Goal: Task Accomplishment & Management: Use online tool/utility

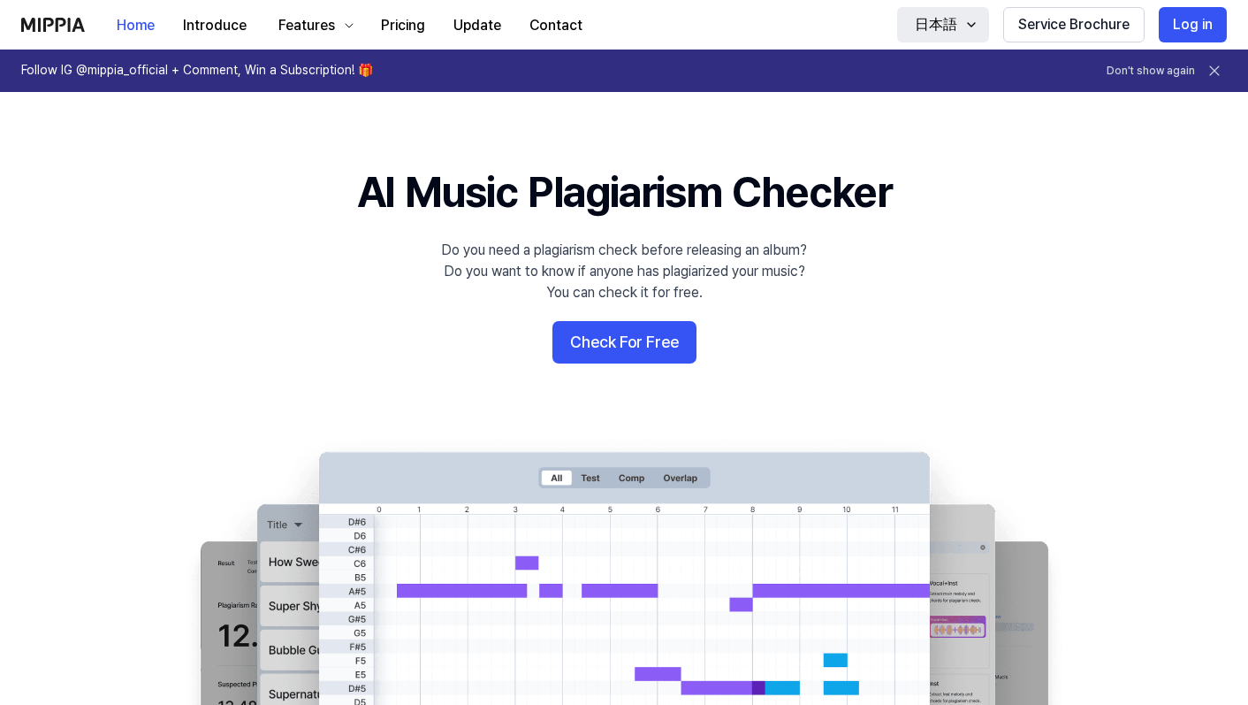
click at [939, 23] on div "日本語" at bounding box center [937, 24] width 50 height 21
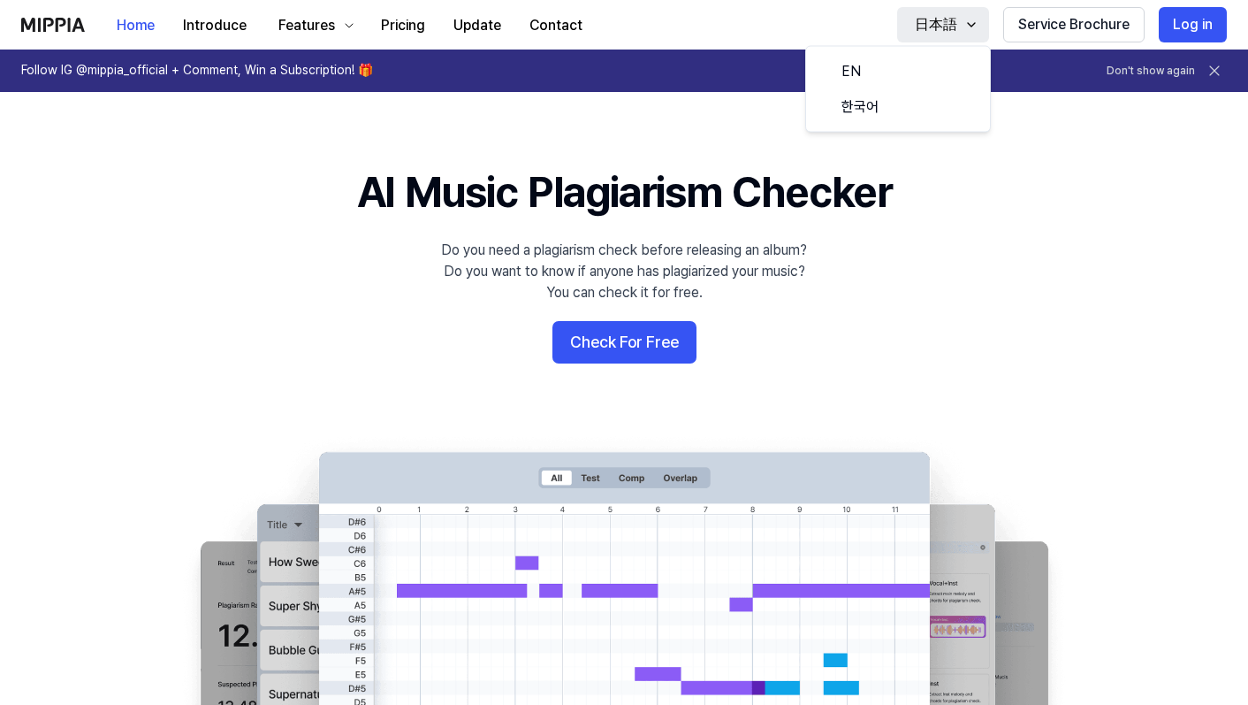
click at [941, 25] on div "日本語" at bounding box center [937, 24] width 50 height 21
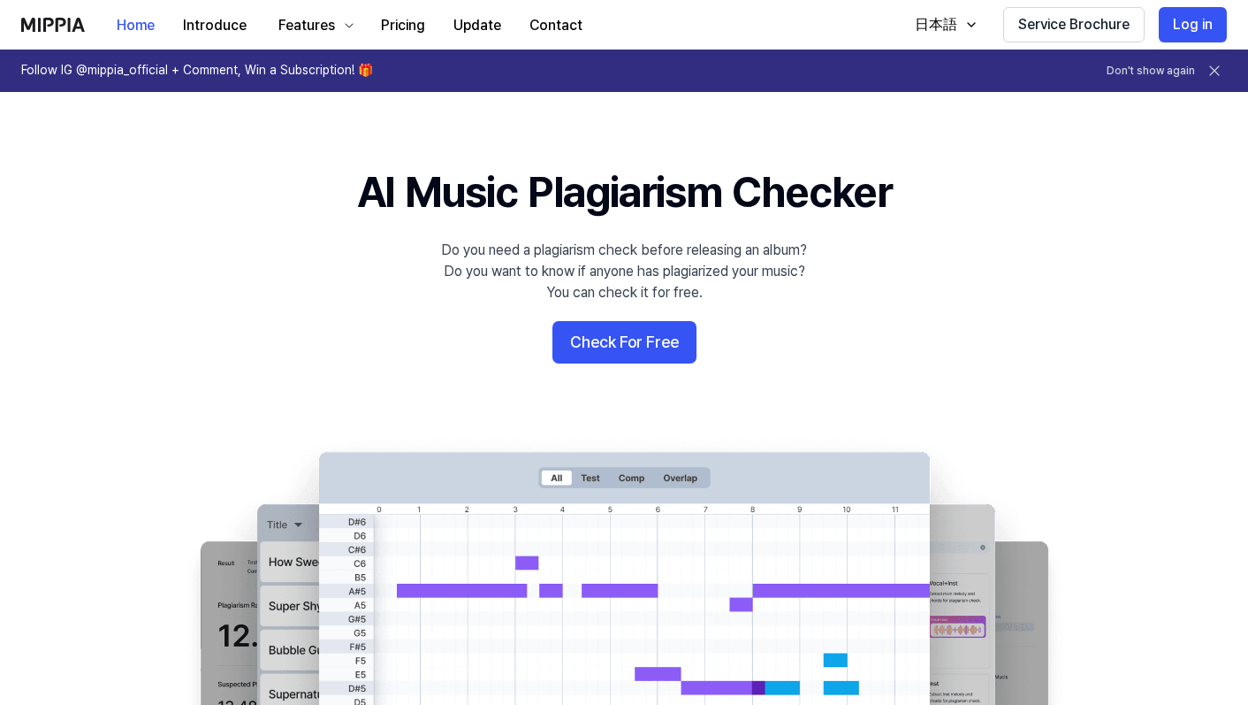
click at [675, 338] on button "Check For Free" at bounding box center [625, 342] width 144 height 42
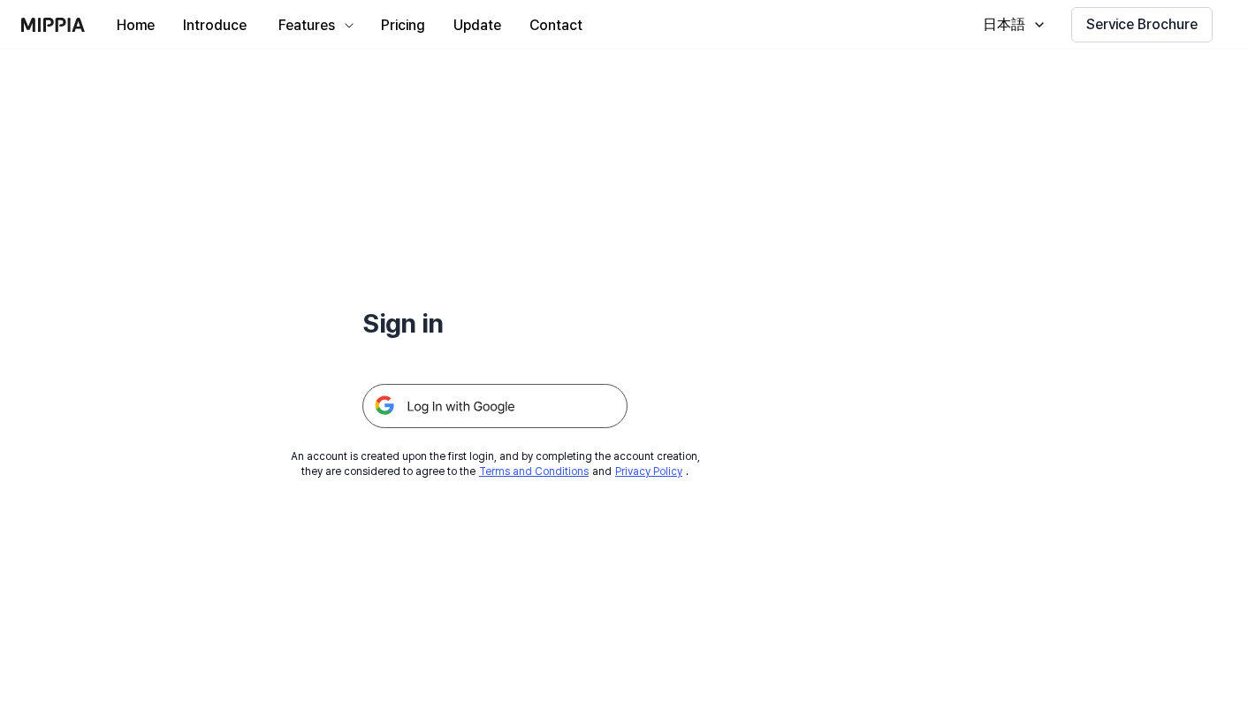
click at [541, 403] on img at bounding box center [494, 406] width 265 height 44
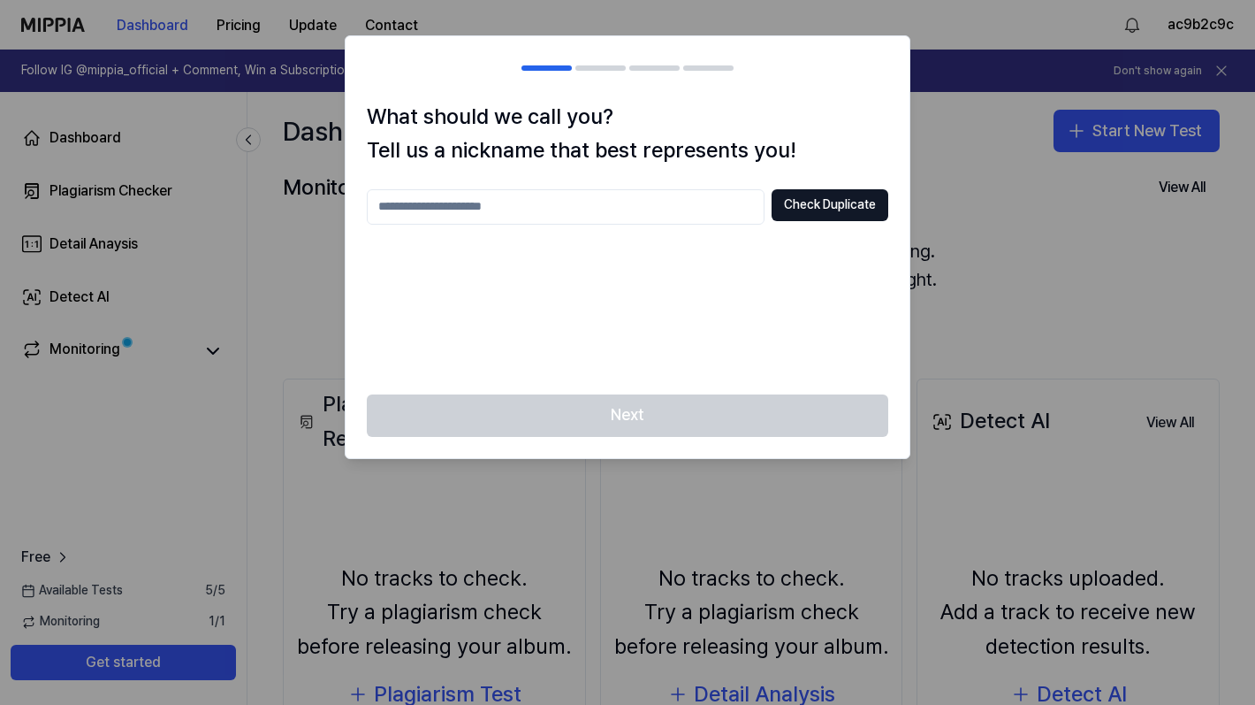
click at [649, 205] on input "text" at bounding box center [566, 206] width 398 height 35
type input "*"
type input "****"
click at [851, 210] on button "Check Duplicate" at bounding box center [830, 205] width 117 height 32
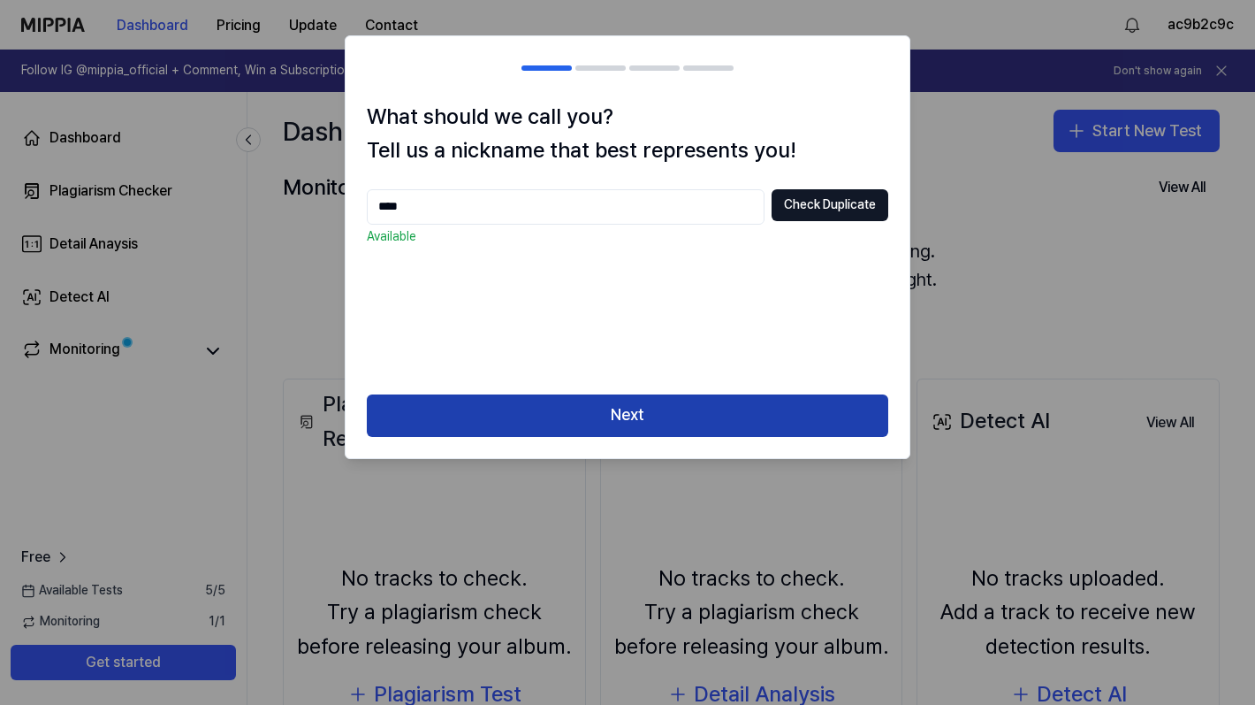
click at [698, 415] on button "Next" at bounding box center [628, 415] width 522 height 42
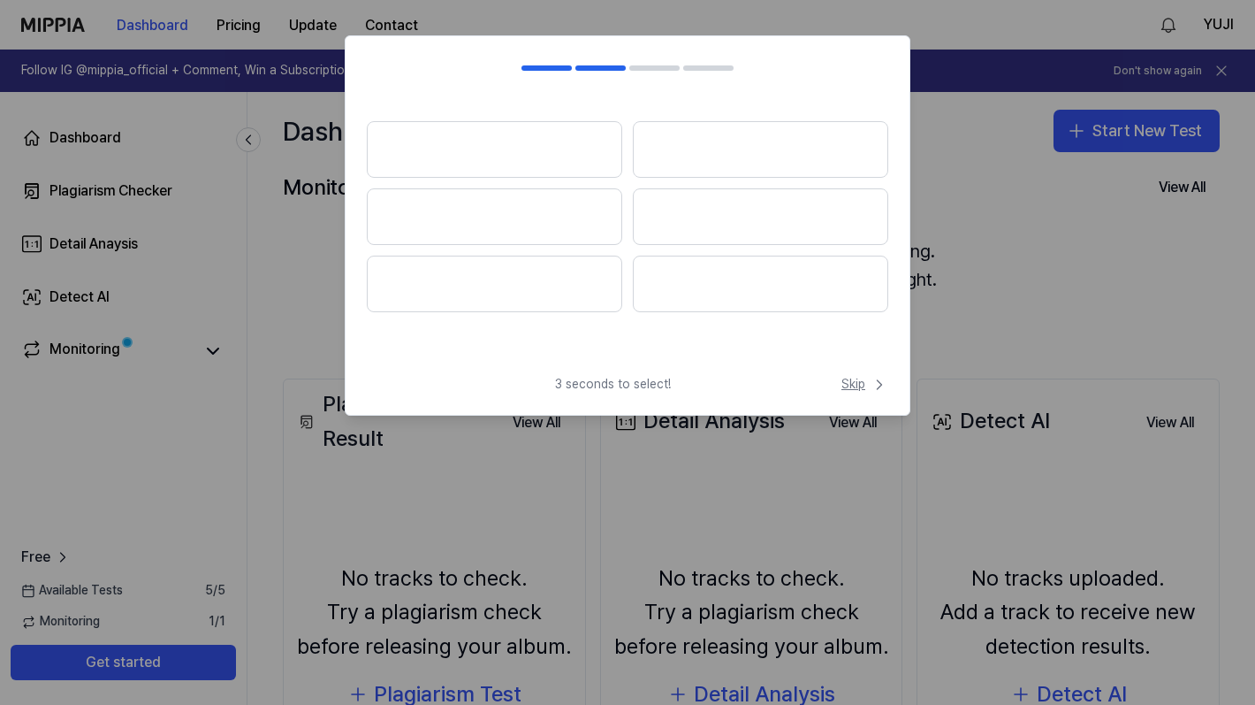
click at [864, 385] on span "Skip" at bounding box center [865, 385] width 47 height 18
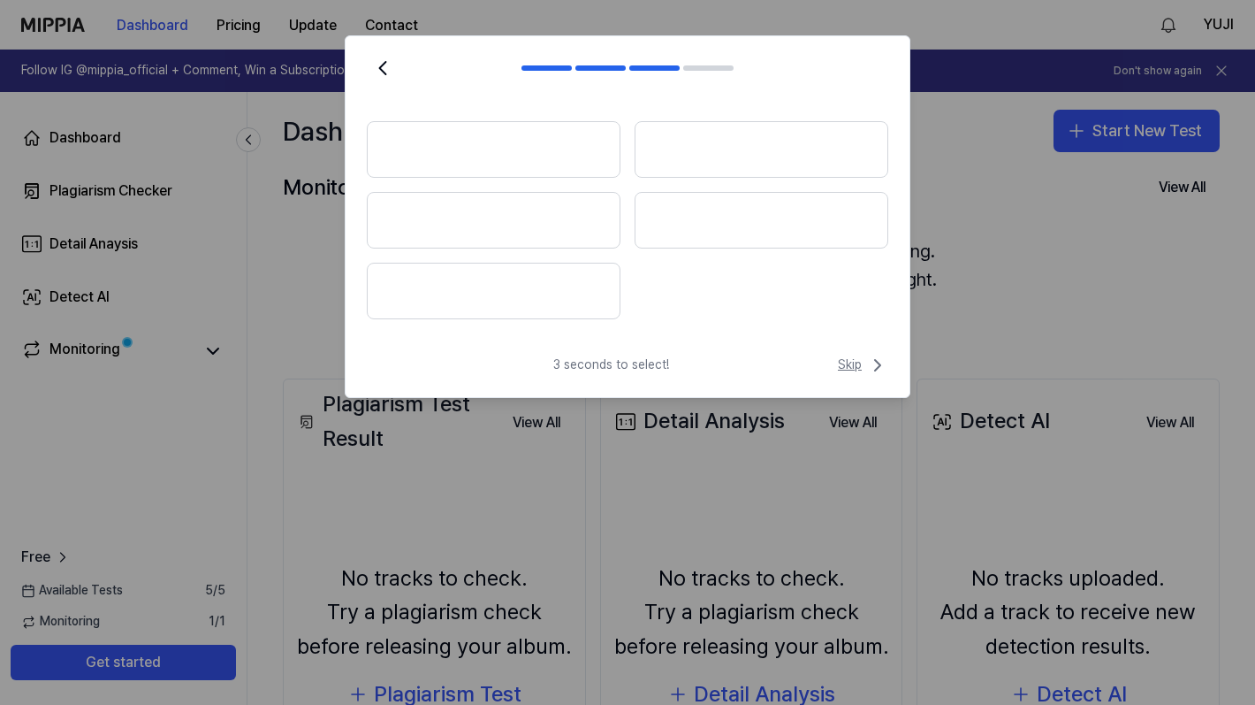
click at [856, 369] on span "Skip" at bounding box center [863, 365] width 50 height 21
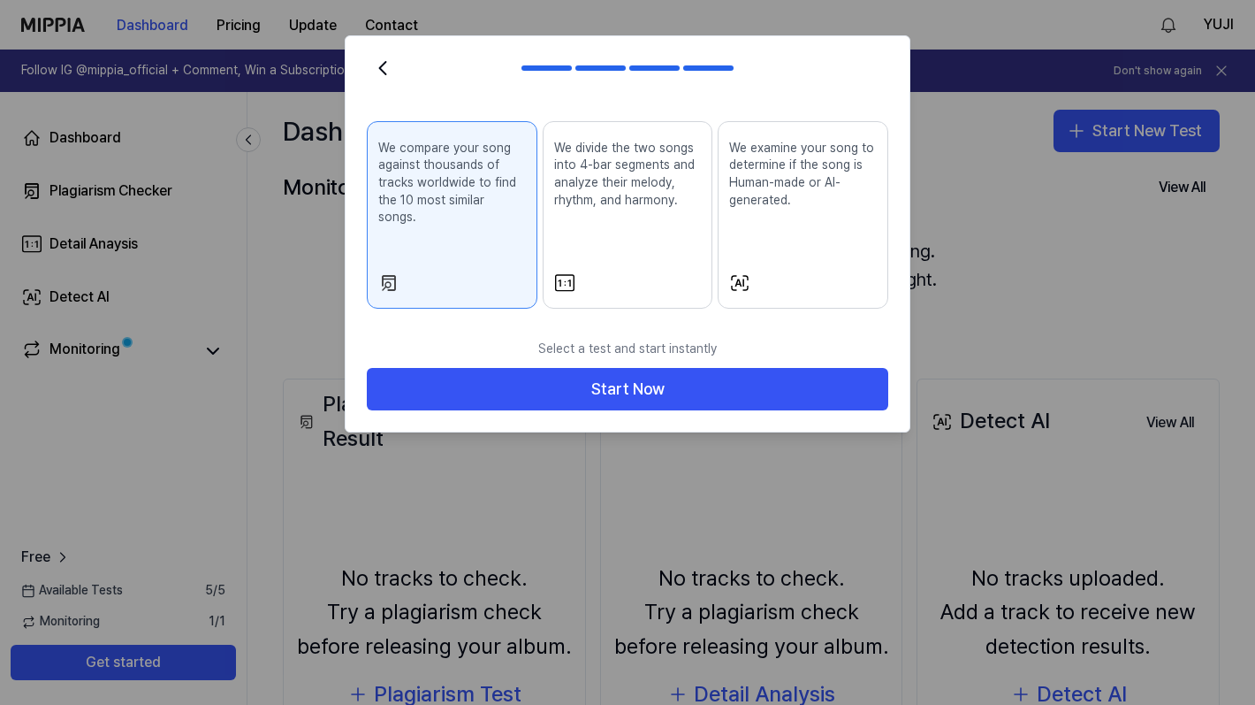
click at [641, 225] on div "We divide the two songs into 4-bar segments and analyze their melody, rhythm, a…" at bounding box center [628, 188] width 148 height 111
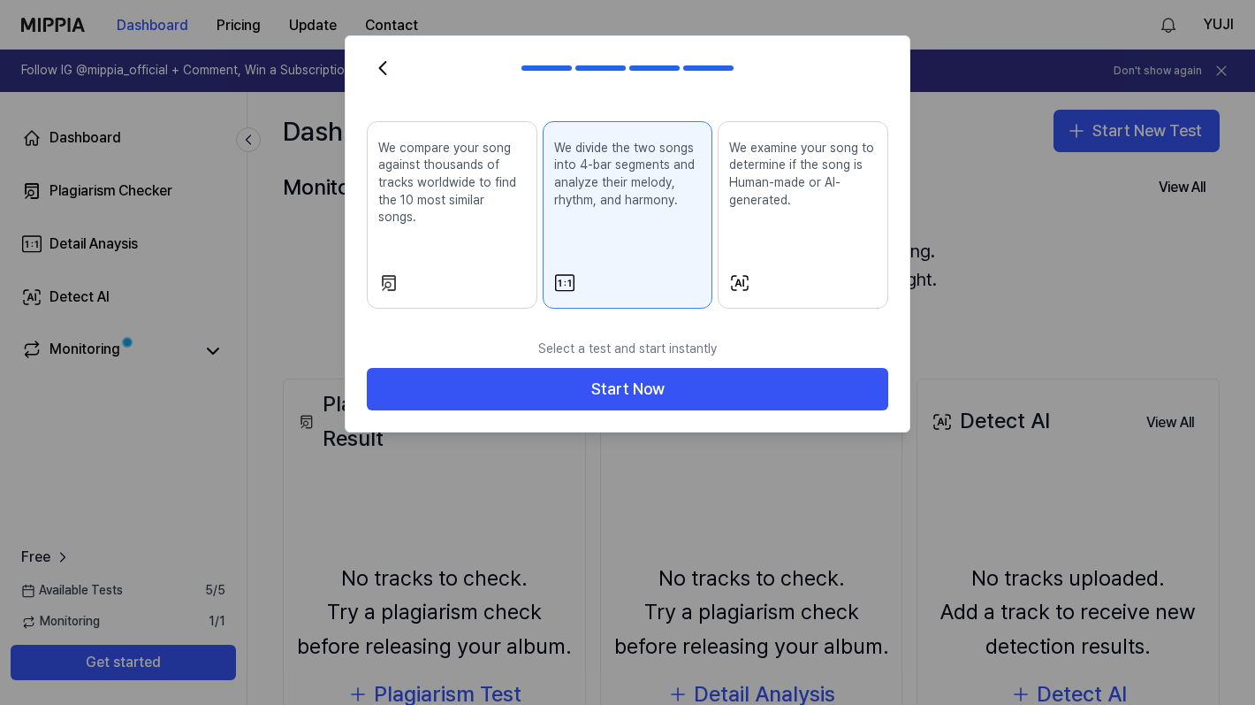
click at [477, 190] on p "We compare your song against thousands of tracks worldwide to find the 10 most …" at bounding box center [452, 183] width 148 height 87
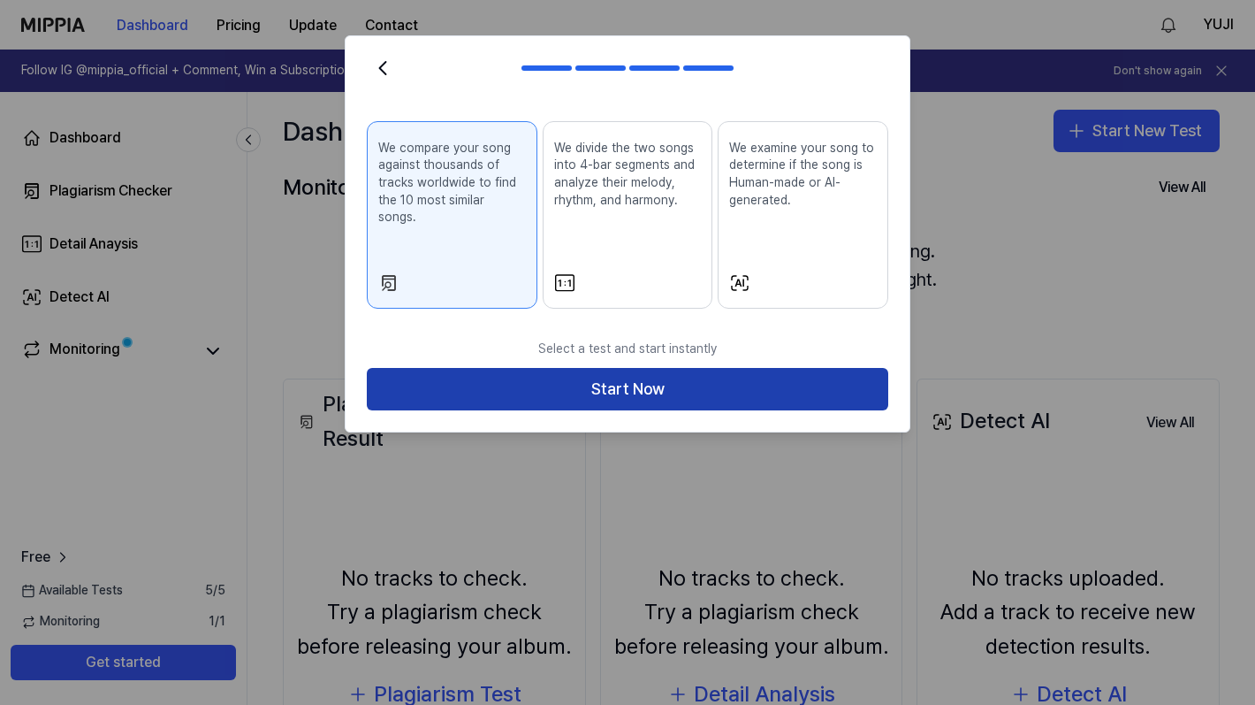
click at [721, 368] on button "Start Now" at bounding box center [628, 389] width 522 height 42
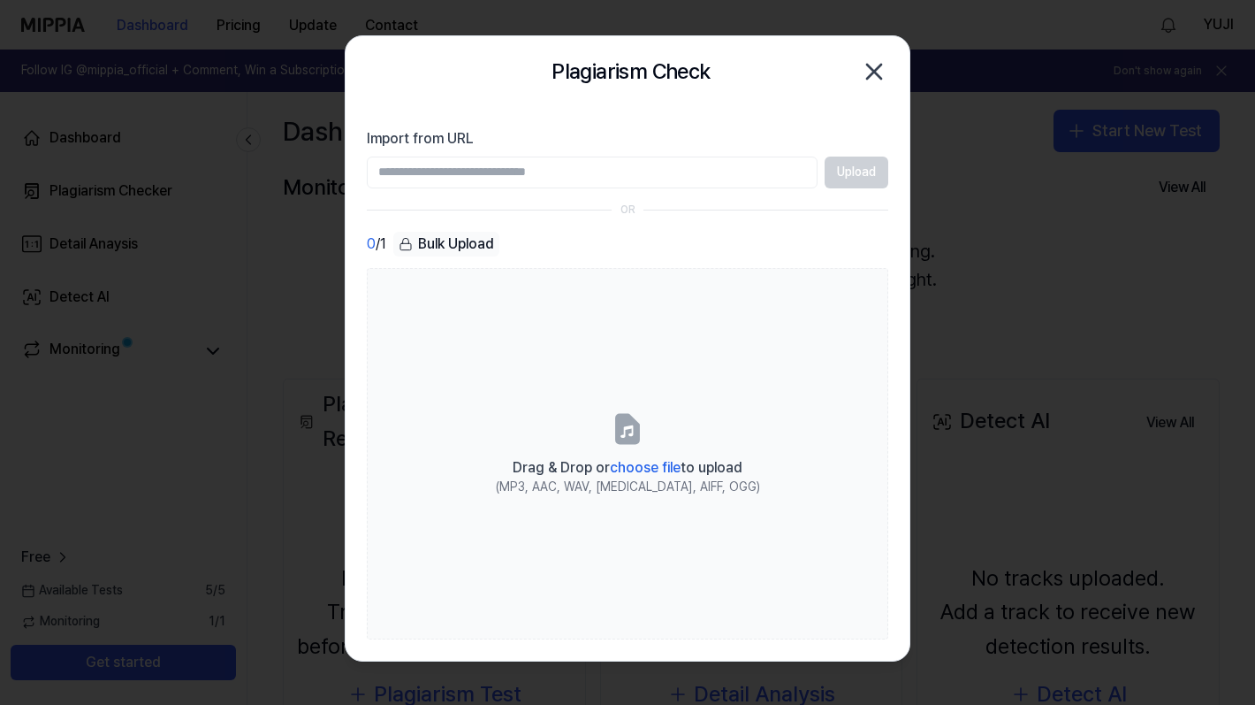
click at [710, 172] on input "Import from URL" at bounding box center [592, 172] width 451 height 32
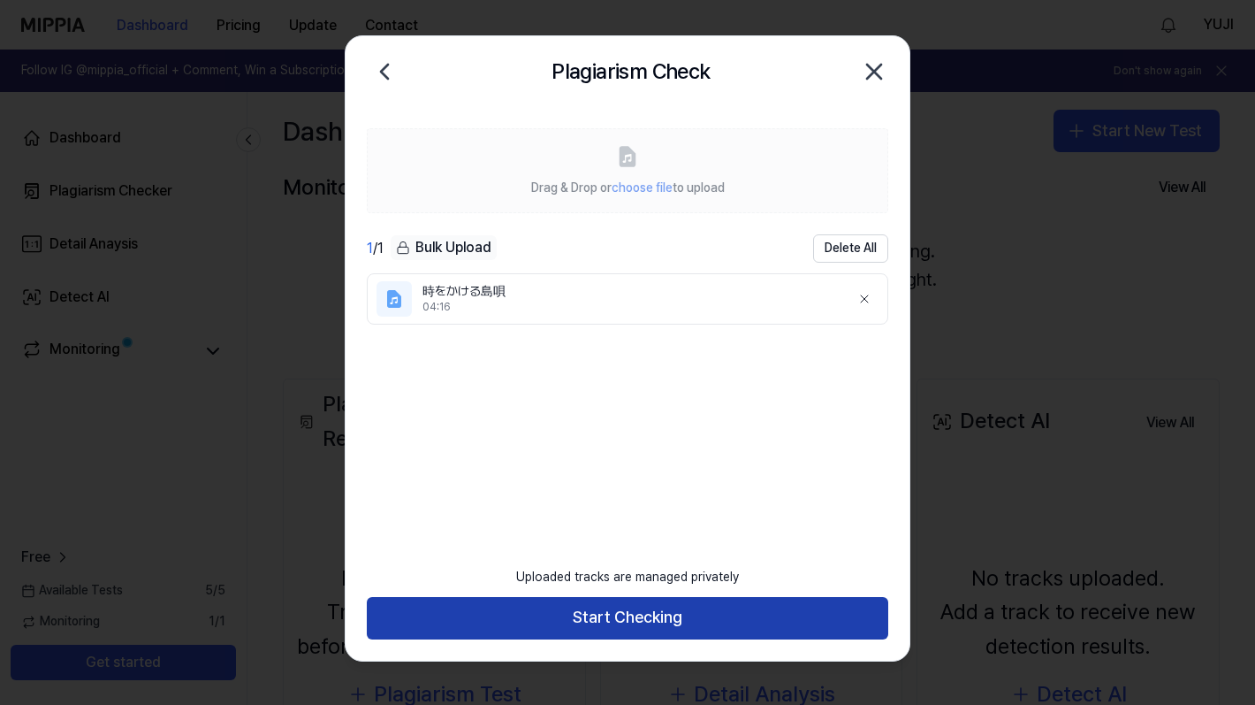
click at [740, 614] on button "Start Checking" at bounding box center [628, 618] width 522 height 42
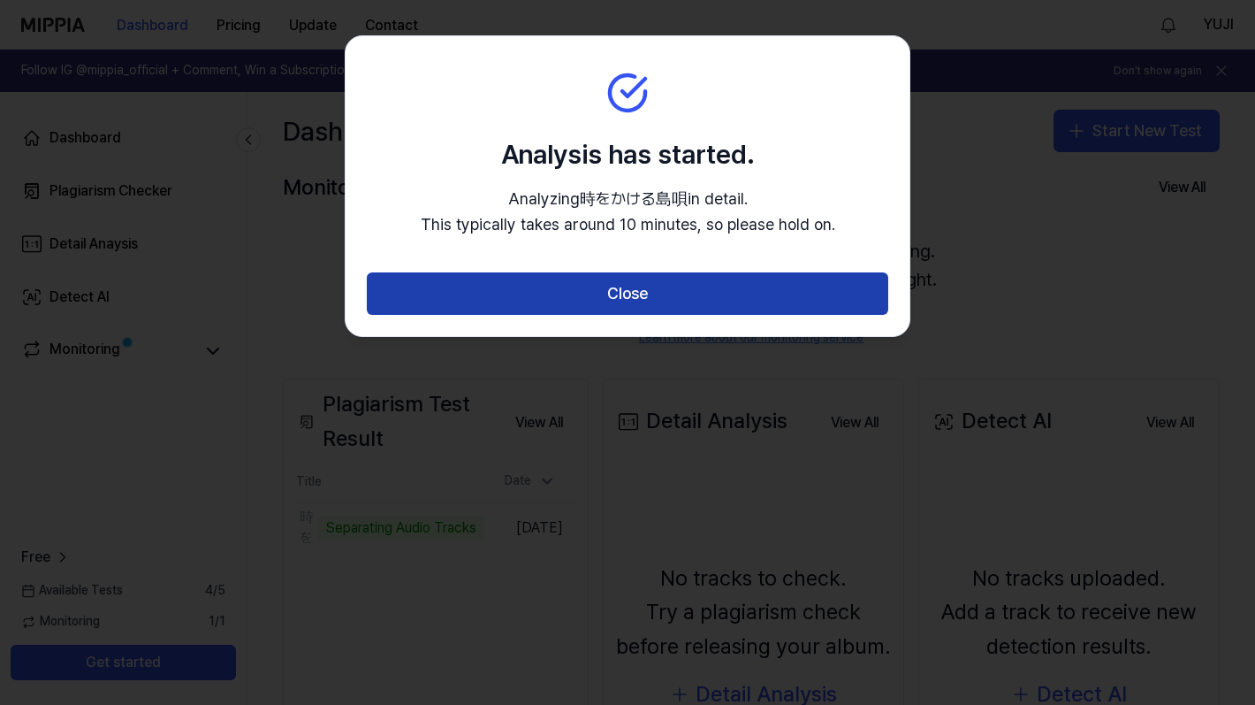
click at [706, 301] on button "Close" at bounding box center [628, 293] width 522 height 42
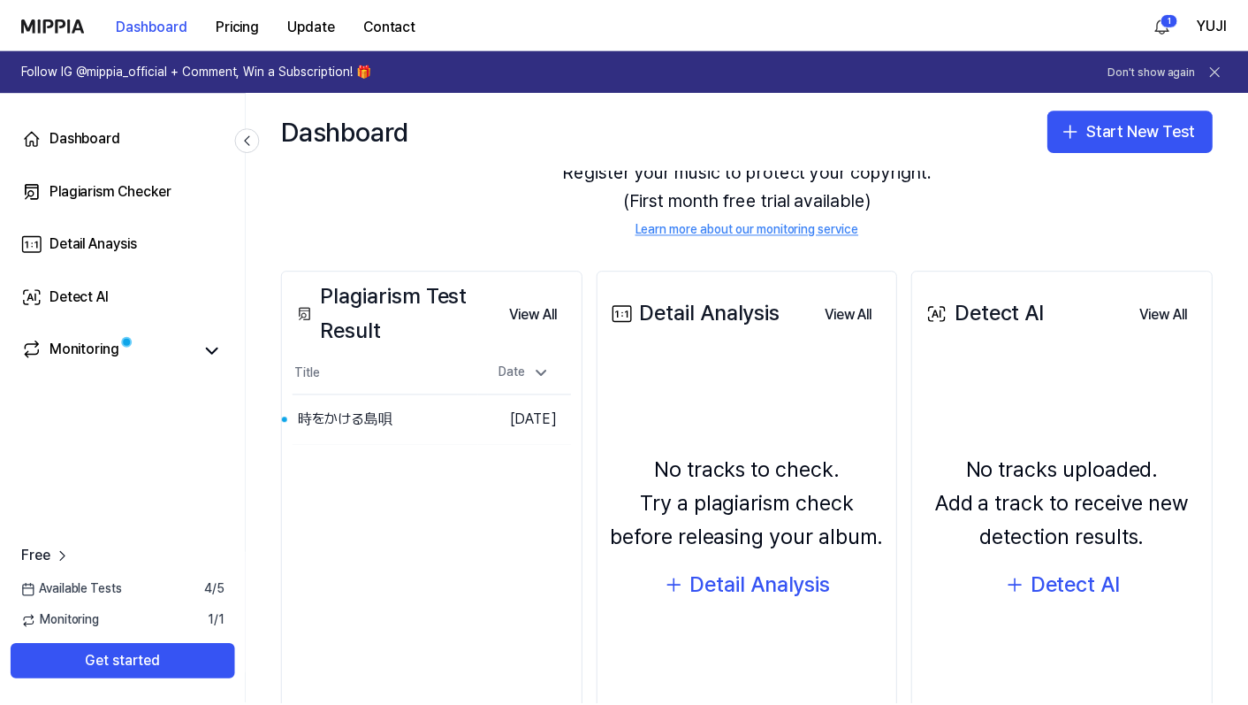
scroll to position [201, 0]
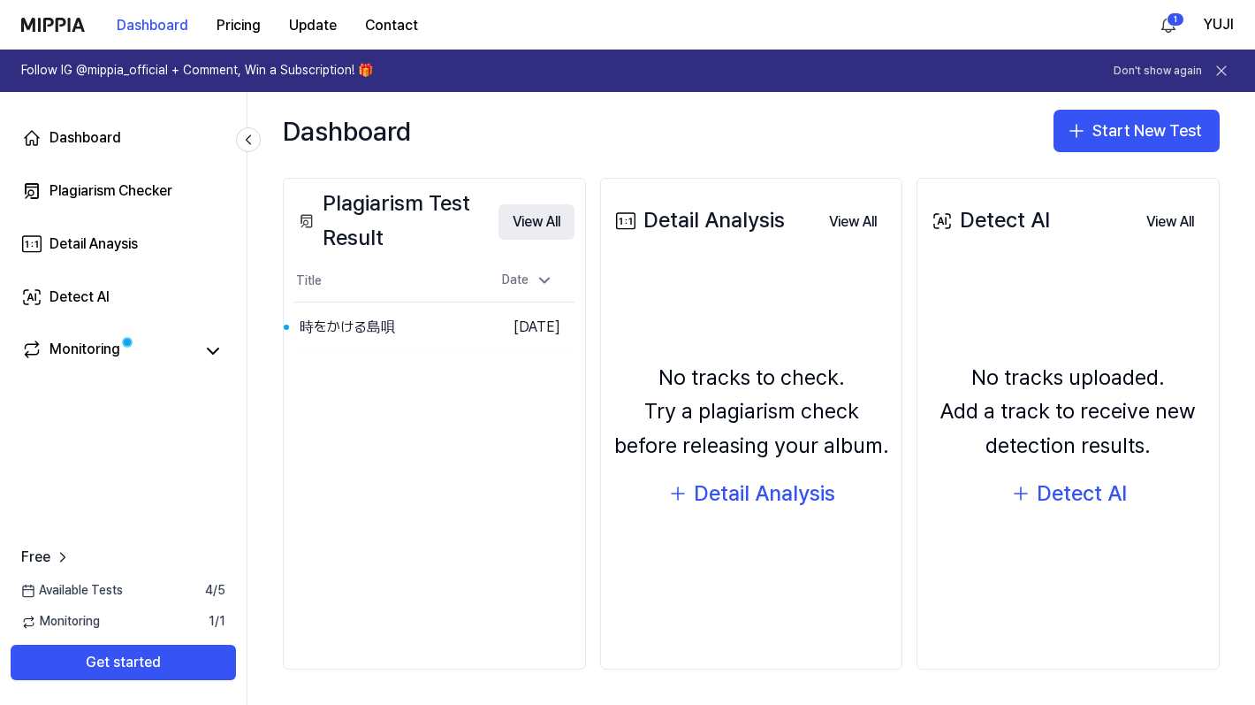
click at [529, 232] on button "View All" at bounding box center [537, 221] width 76 height 35
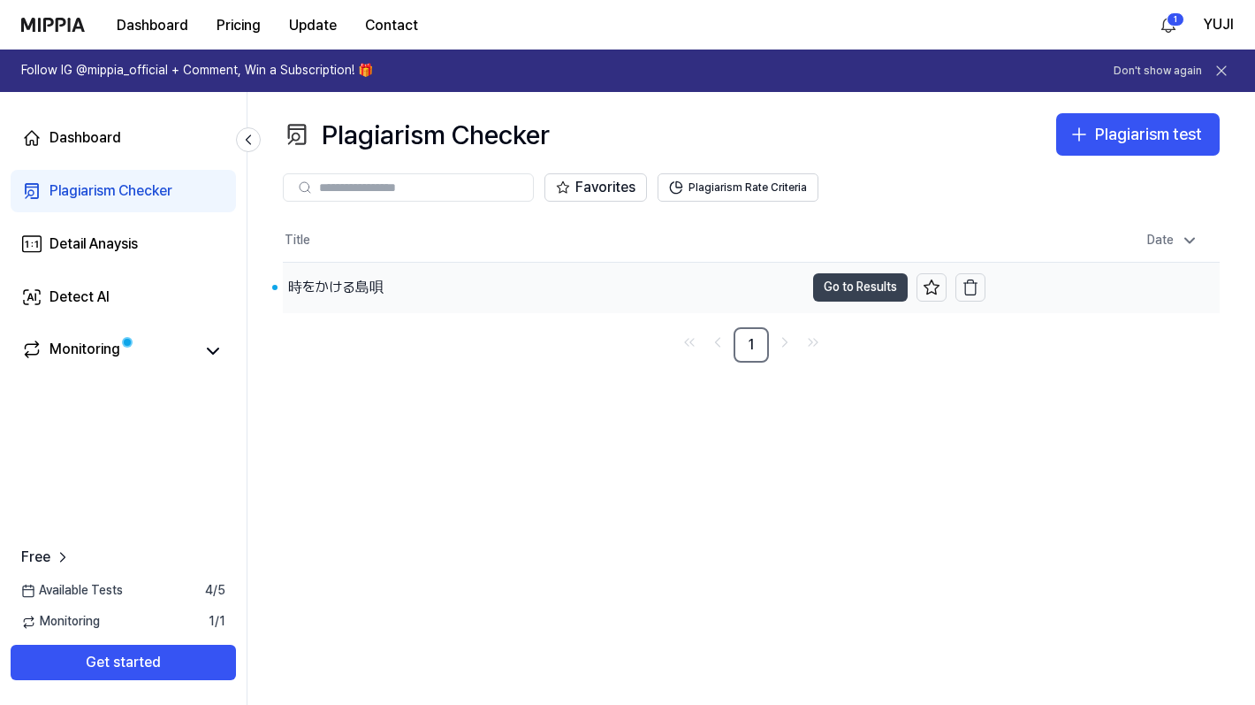
click at [865, 289] on button "Go to Results" at bounding box center [860, 287] width 95 height 28
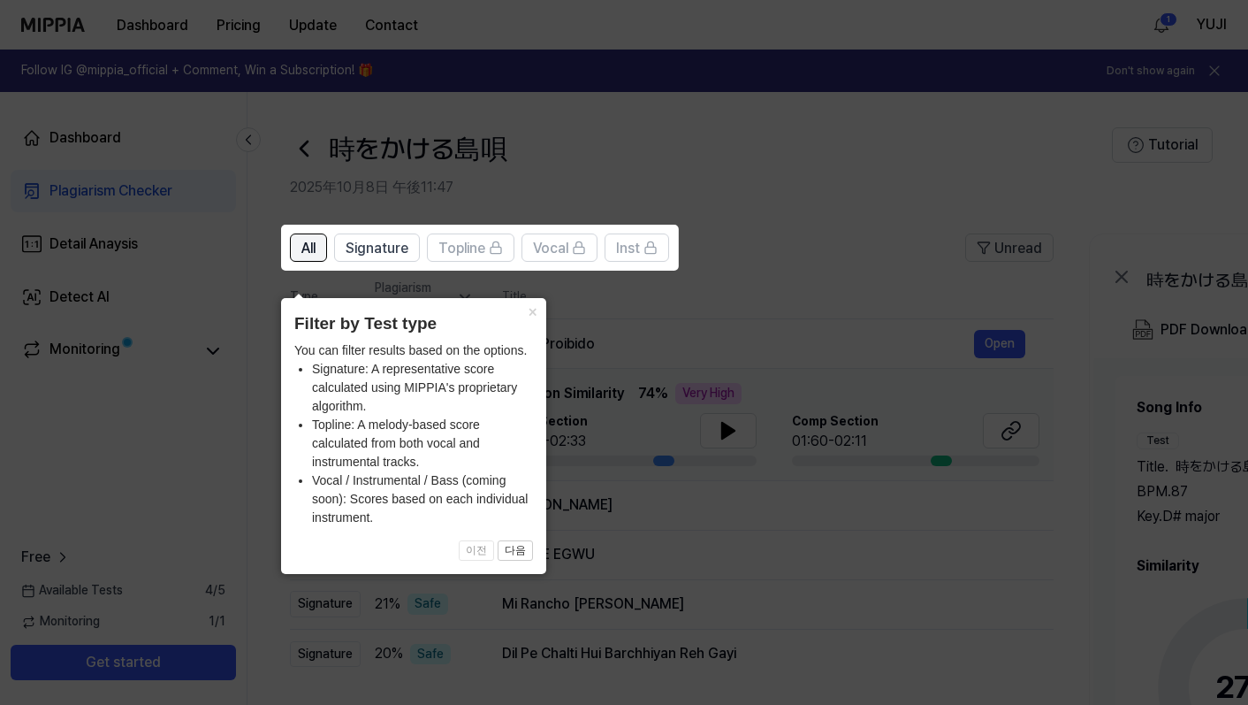
click at [316, 255] on span "All" at bounding box center [308, 248] width 14 height 21
click at [533, 298] on button "×" at bounding box center [532, 310] width 28 height 25
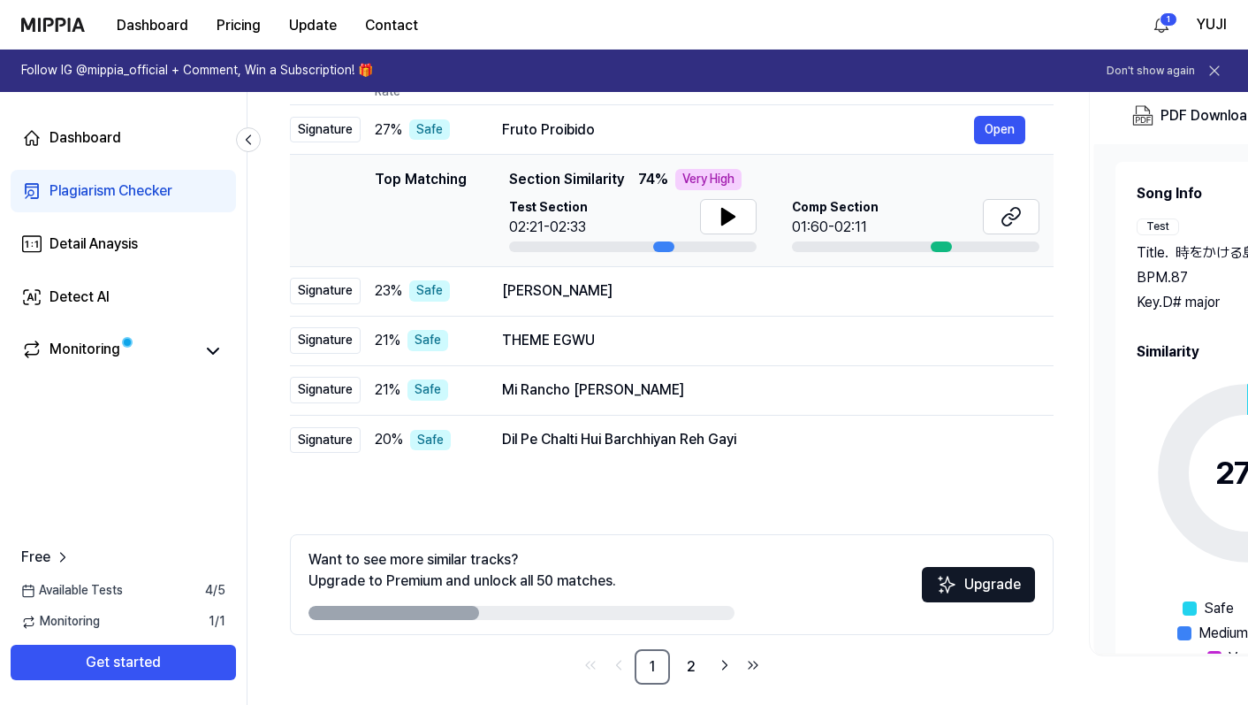
scroll to position [221, 0]
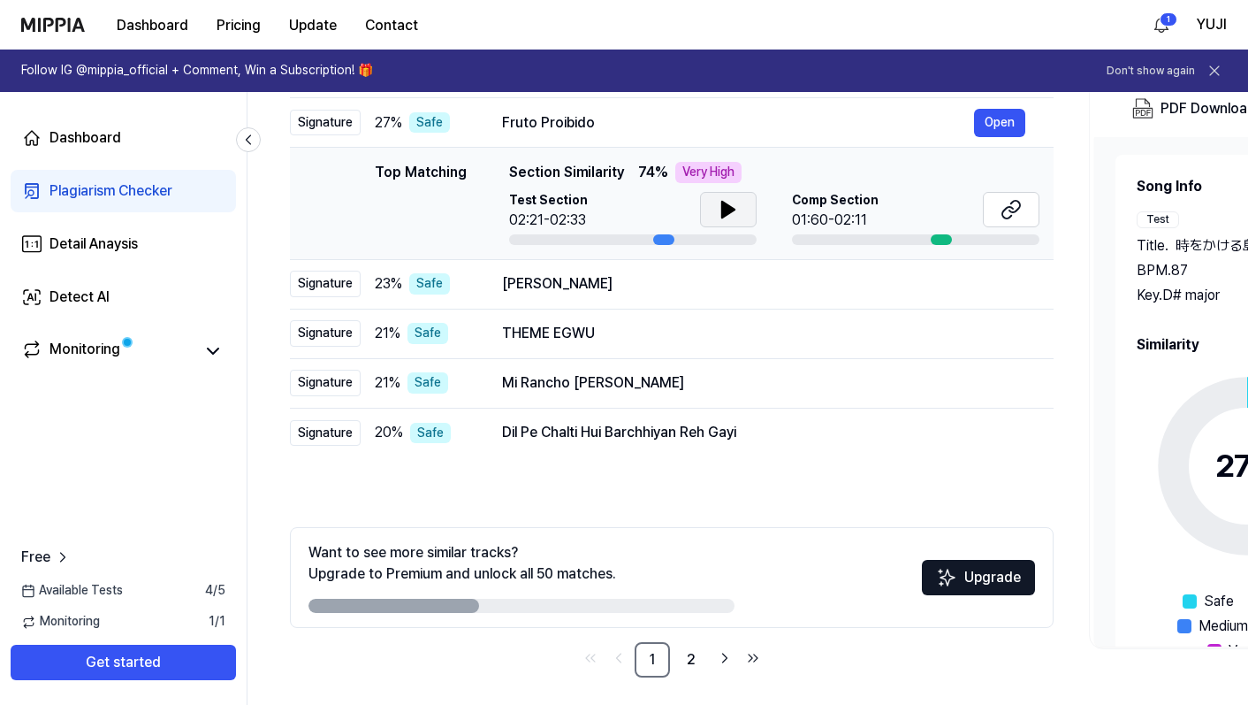
click at [730, 203] on icon at bounding box center [728, 209] width 21 height 21
click at [1006, 217] on icon at bounding box center [1011, 209] width 21 height 21
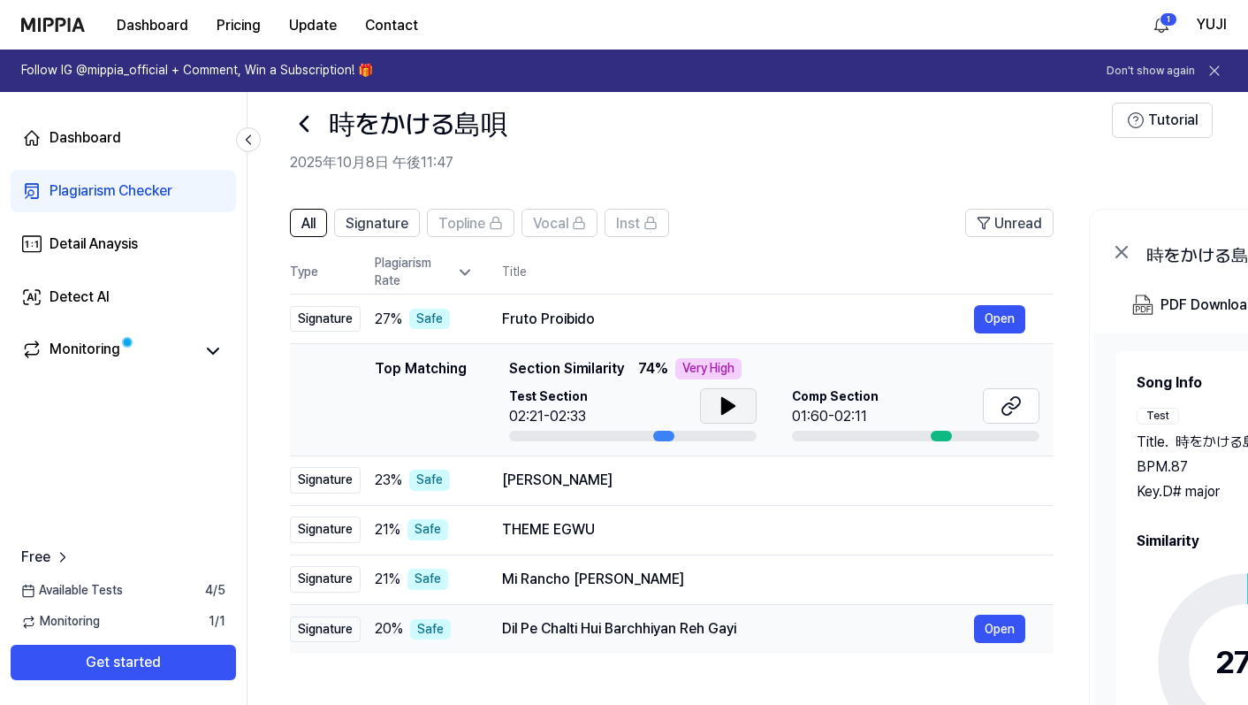
scroll to position [0, 0]
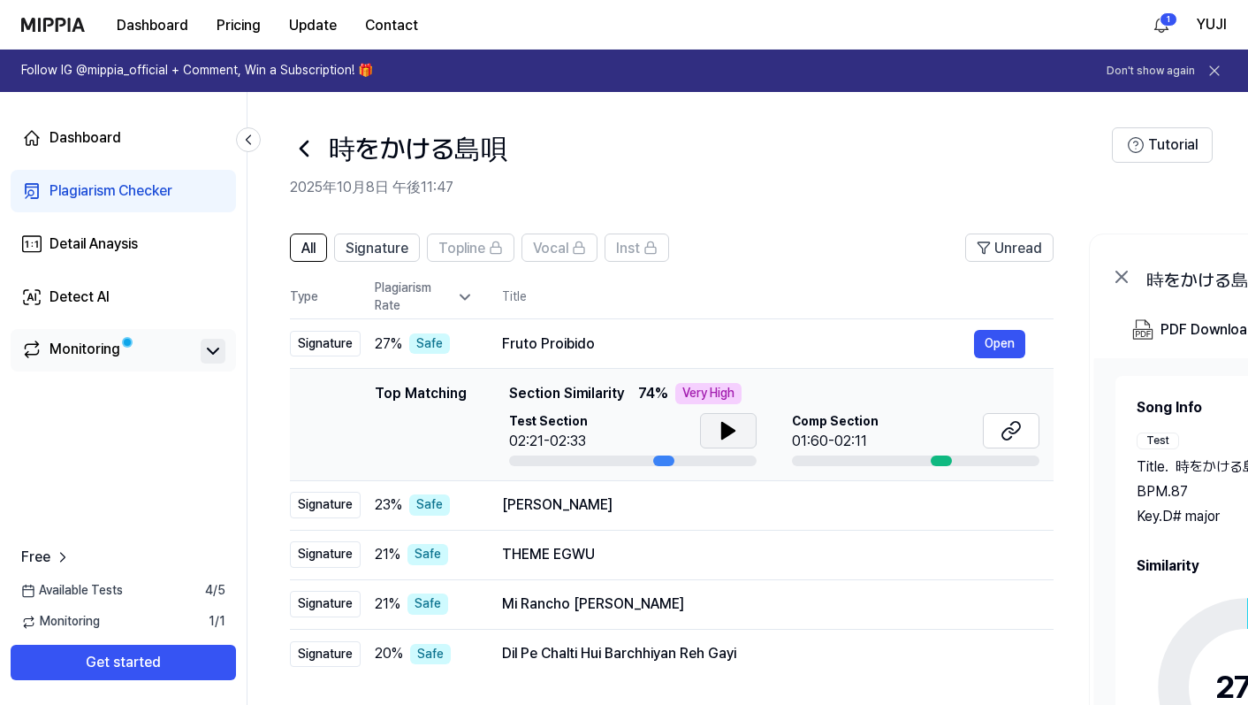
click at [221, 349] on icon at bounding box center [212, 350] width 21 height 21
